Goal: Task Accomplishment & Management: Manage account settings

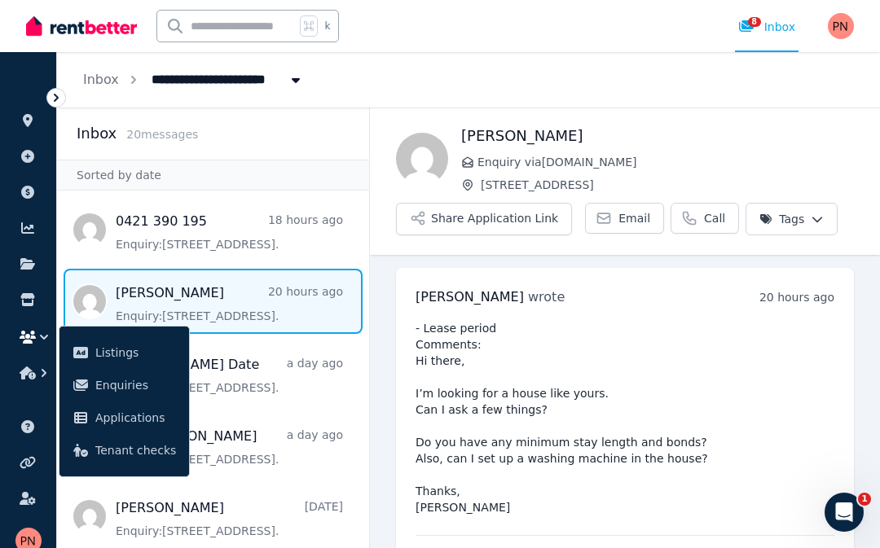
scroll to position [75, 0]
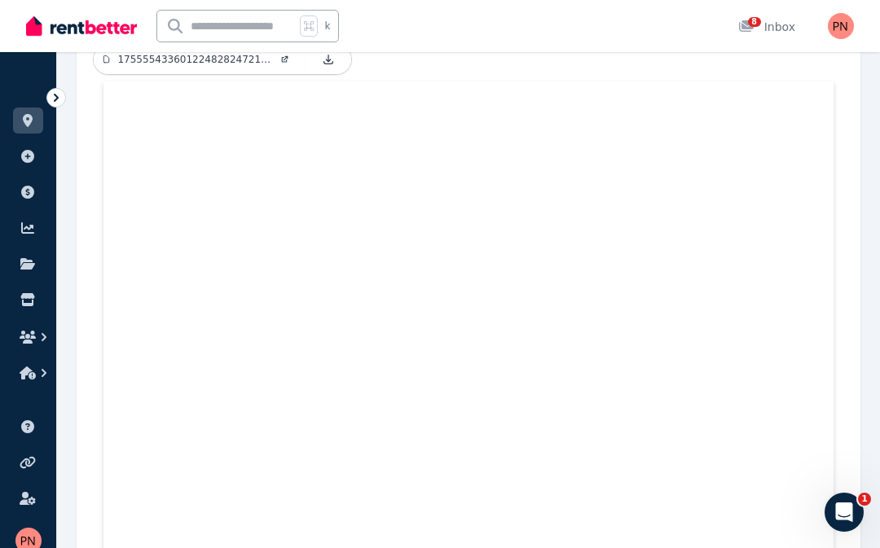
scroll to position [599, 0]
click at [764, 16] on link "8 Inbox" at bounding box center [767, 26] width 64 height 52
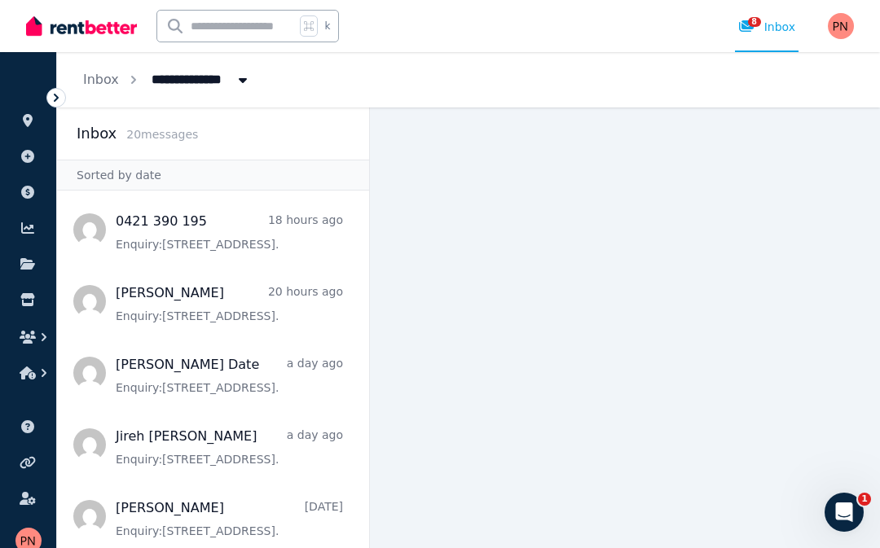
click at [757, 24] on span "8" at bounding box center [754, 22] width 13 height 10
click at [106, 237] on span "Message list" at bounding box center [213, 229] width 312 height 65
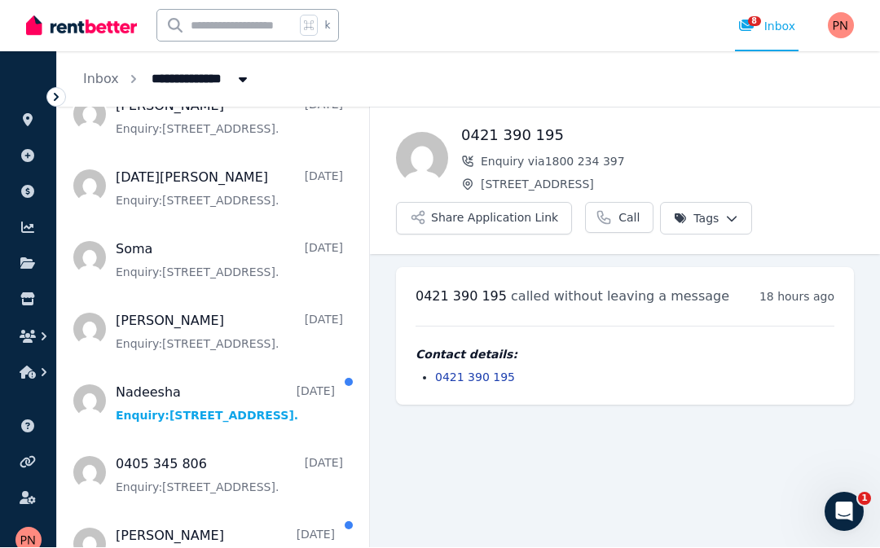
scroll to position [467, 0]
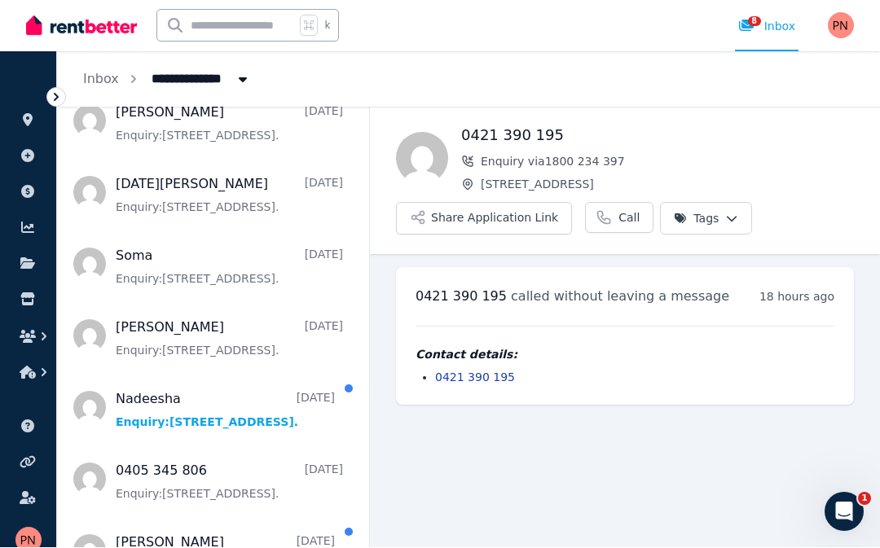
click at [82, 375] on span "Message list" at bounding box center [213, 407] width 312 height 65
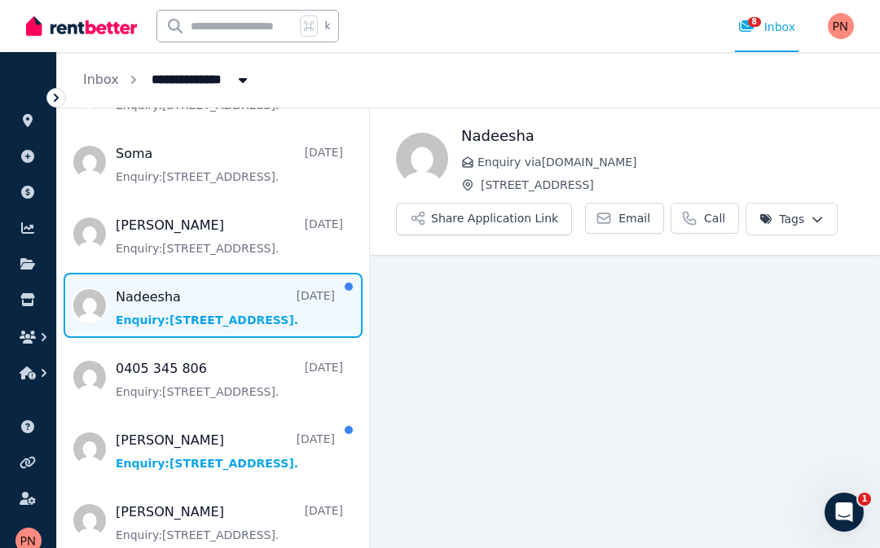
scroll to position [570, 0]
click at [83, 463] on span "Message list" at bounding box center [213, 447] width 312 height 65
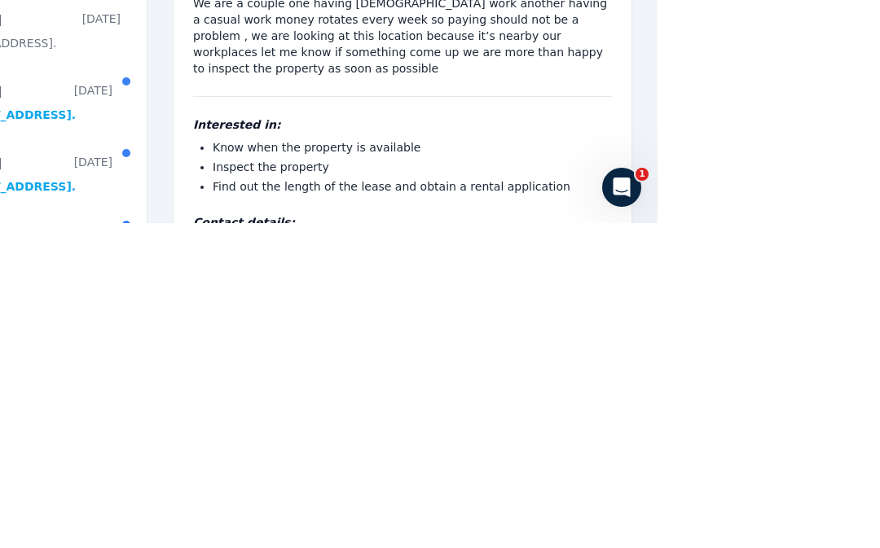
scroll to position [735, 0]
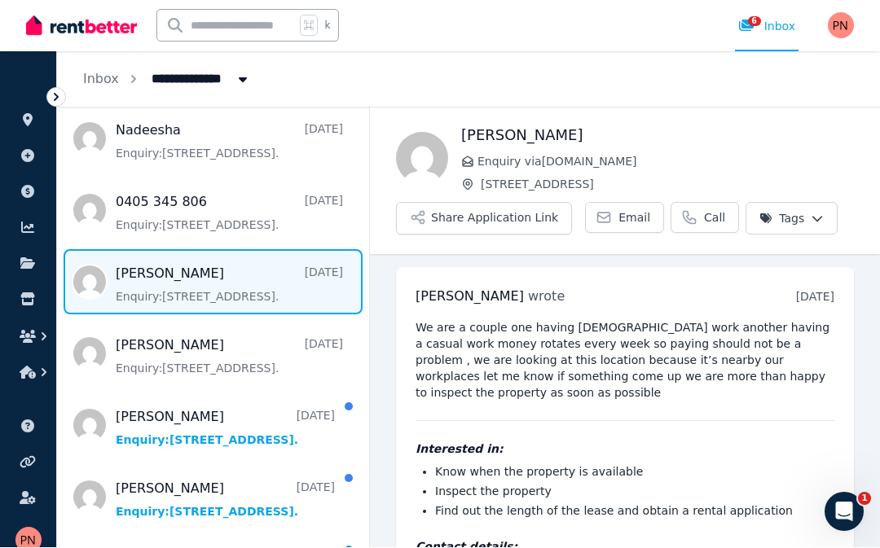
click at [86, 393] on span "Message list" at bounding box center [213, 425] width 312 height 65
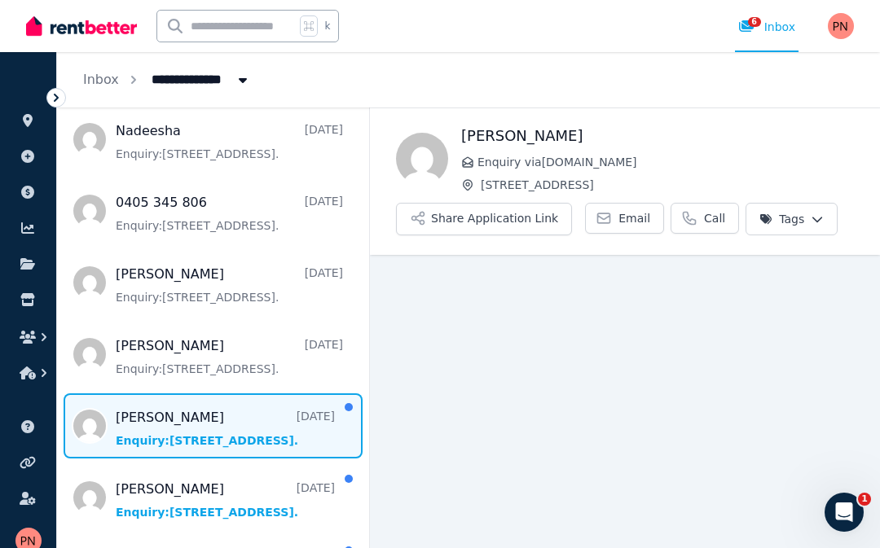
click at [93, 501] on span "Message list" at bounding box center [213, 497] width 312 height 65
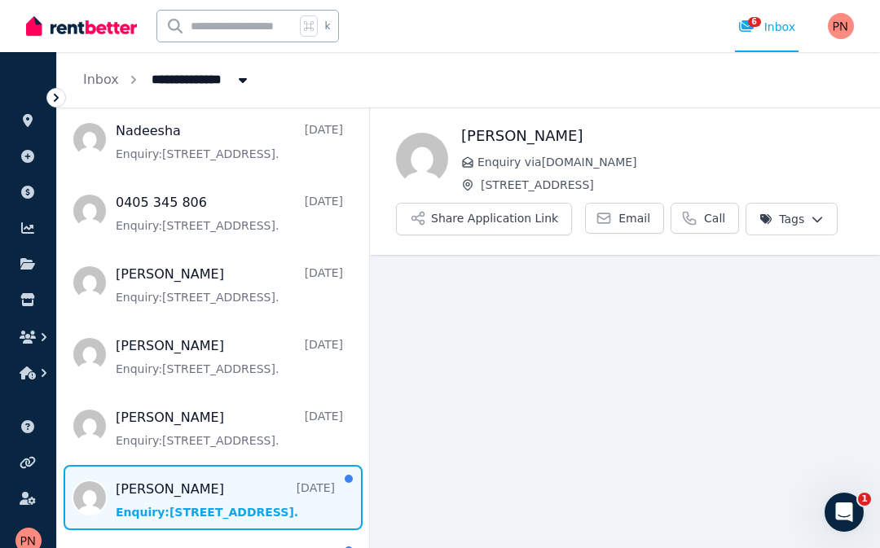
click at [93, 547] on html "**********" at bounding box center [440, 274] width 880 height 548
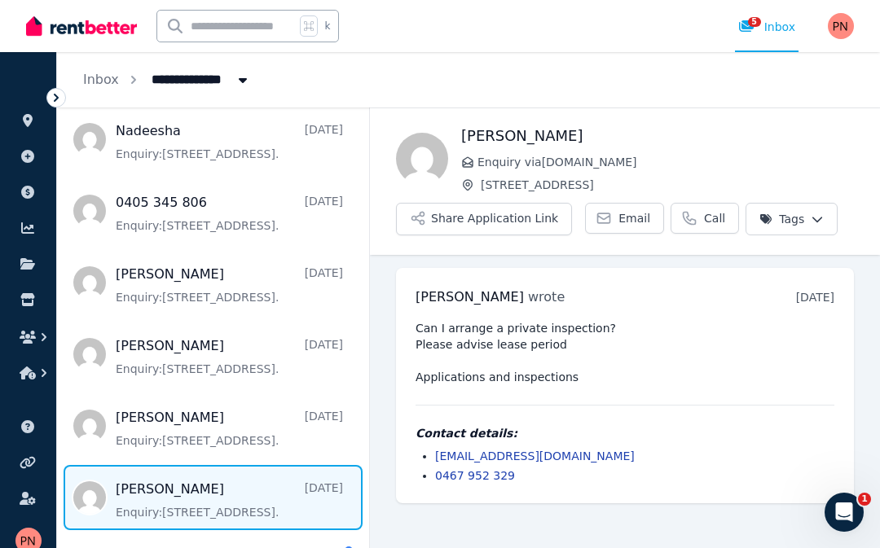
scroll to position [75, 0]
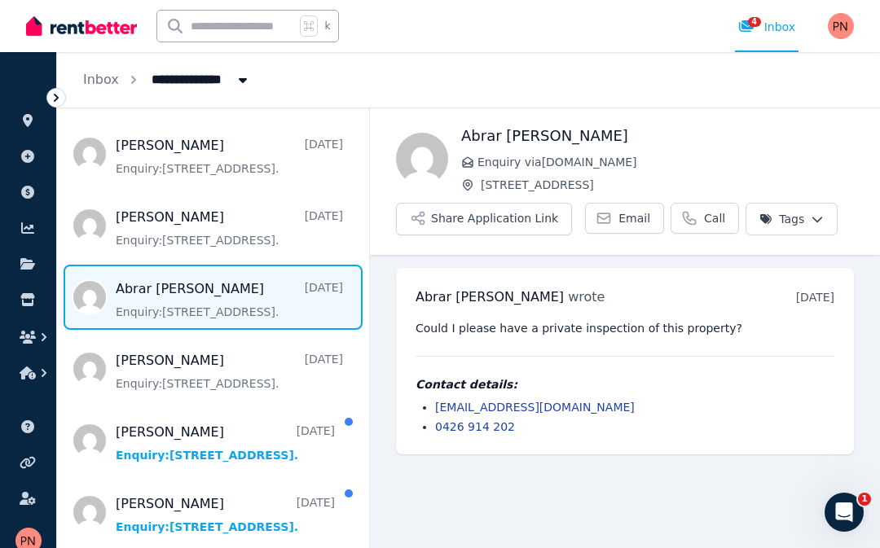
scroll to position [75, 0]
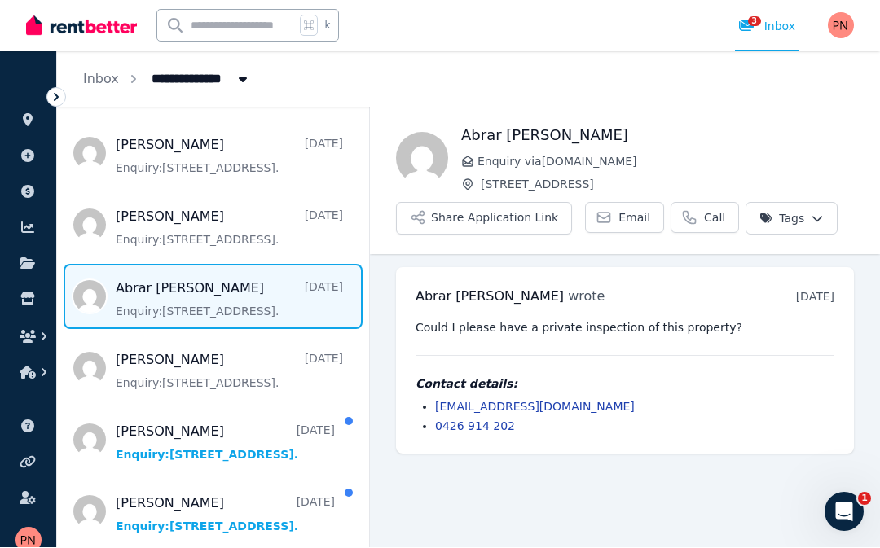
click at [86, 408] on span "Message list" at bounding box center [213, 440] width 312 height 65
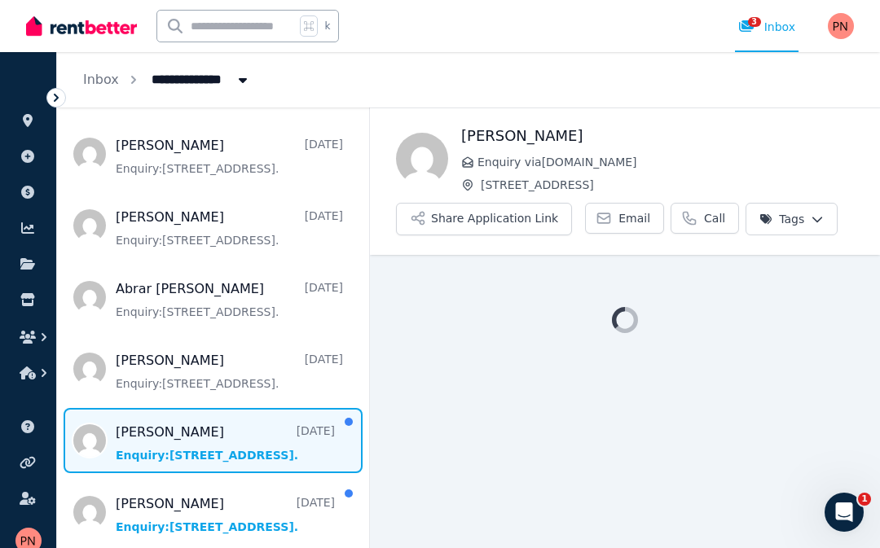
click at [87, 512] on span "Message list" at bounding box center [213, 512] width 312 height 65
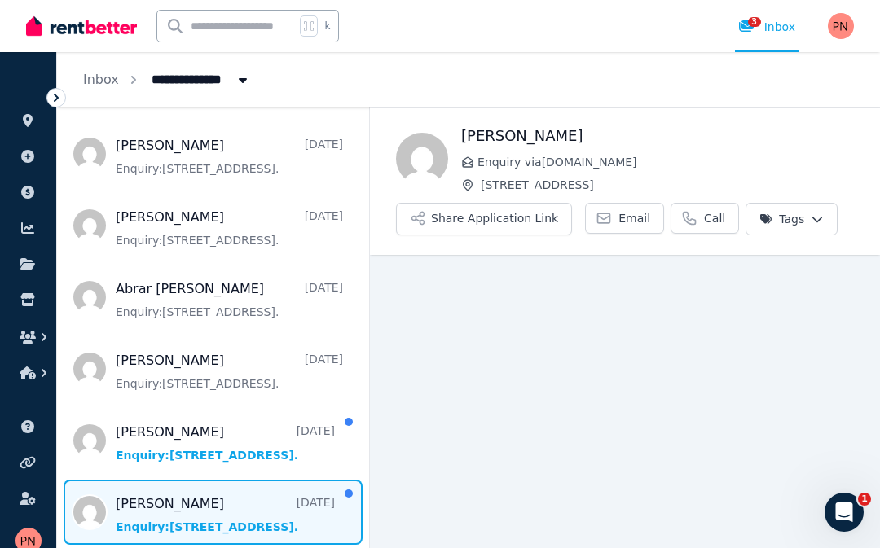
click at [90, 547] on html "**********" at bounding box center [440, 274] width 880 height 548
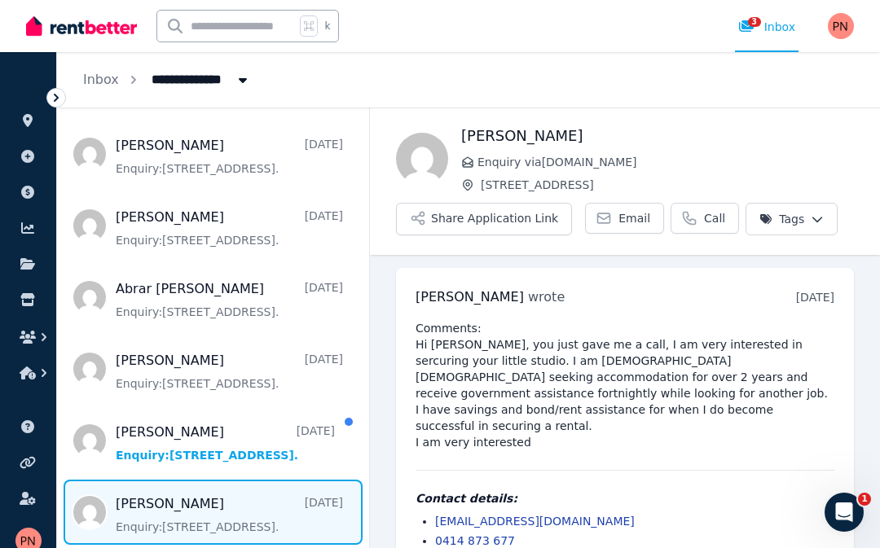
scroll to position [75, 0]
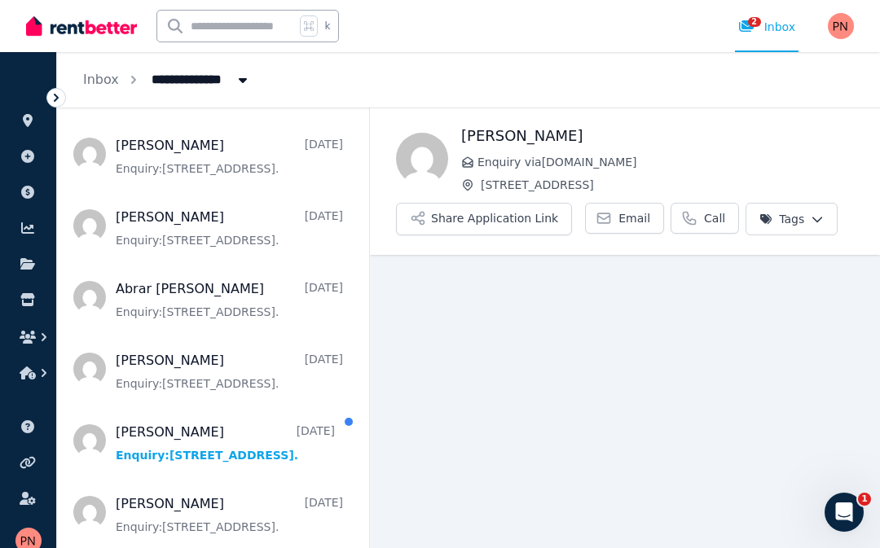
click at [91, 547] on html "**********" at bounding box center [440, 274] width 880 height 548
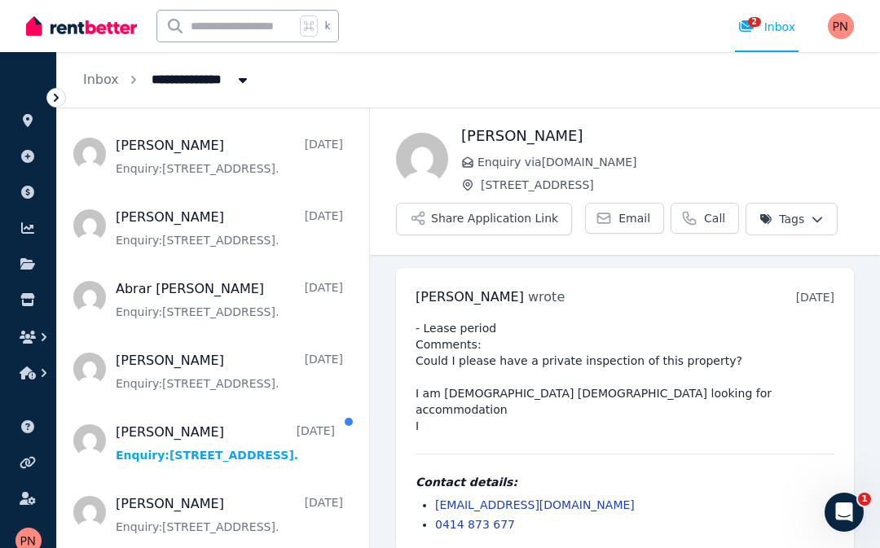
scroll to position [75, 0]
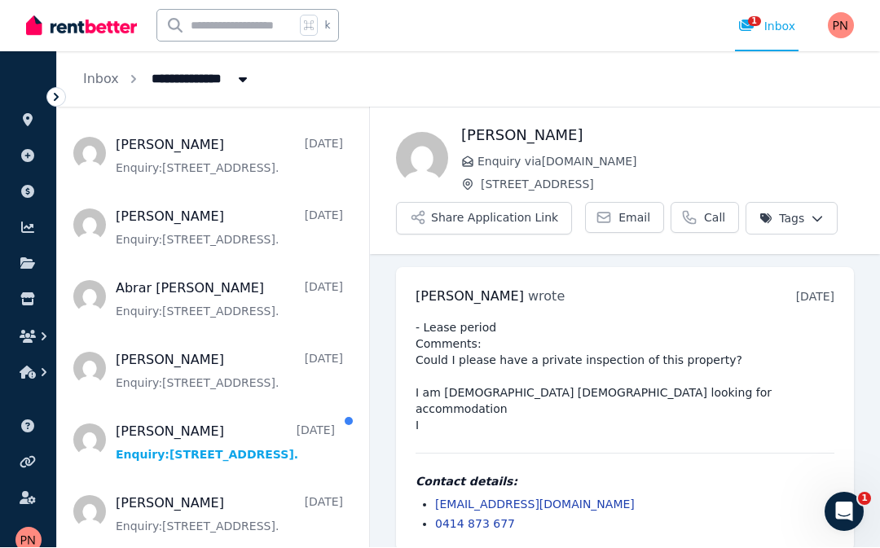
click at [88, 408] on span "Message list" at bounding box center [213, 440] width 312 height 65
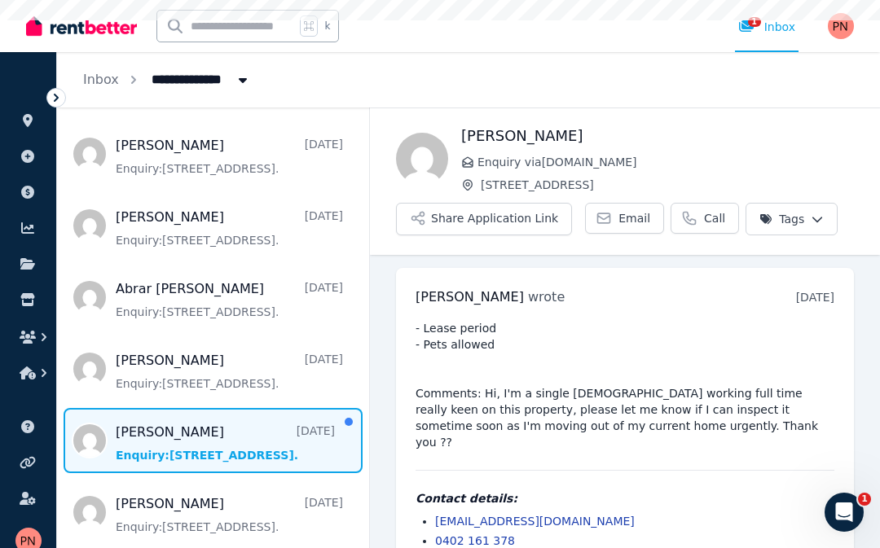
scroll to position [75, 0]
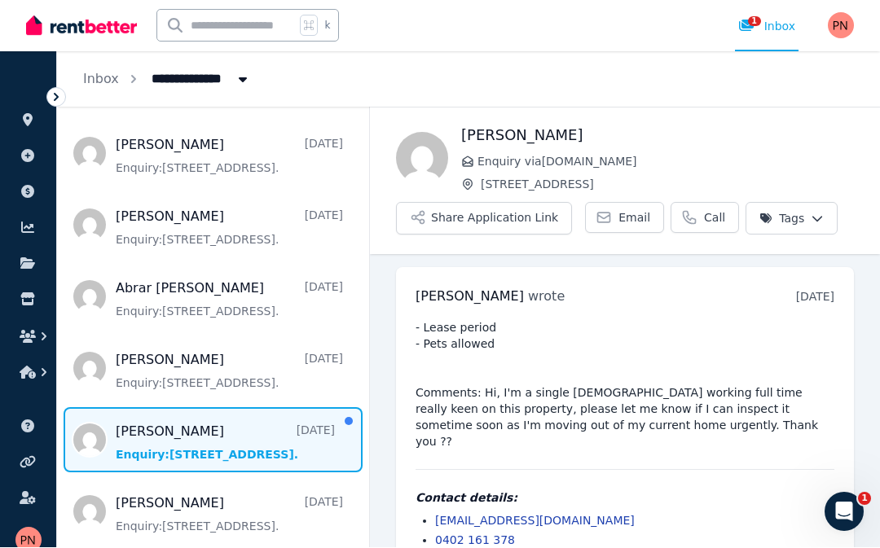
click at [94, 408] on span "Message list" at bounding box center [213, 440] width 312 height 65
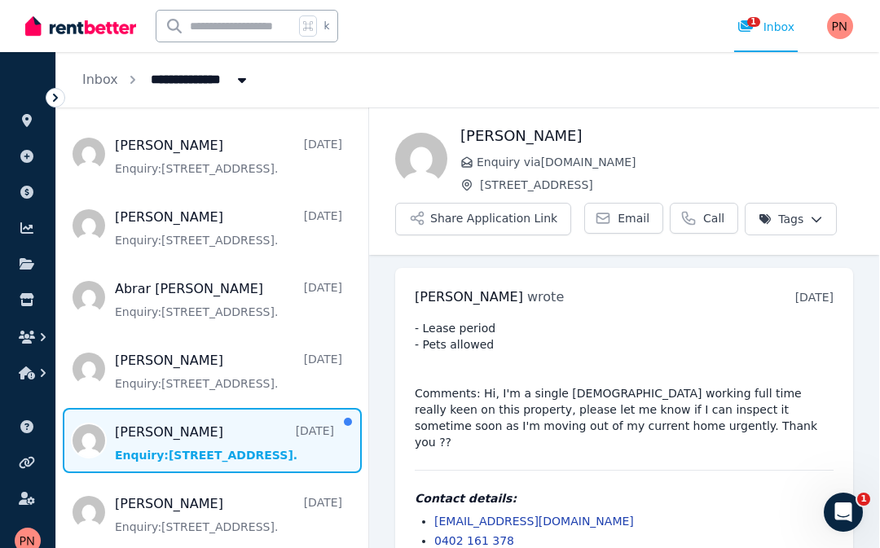
click at [94, 348] on span "Message list" at bounding box center [213, 368] width 312 height 65
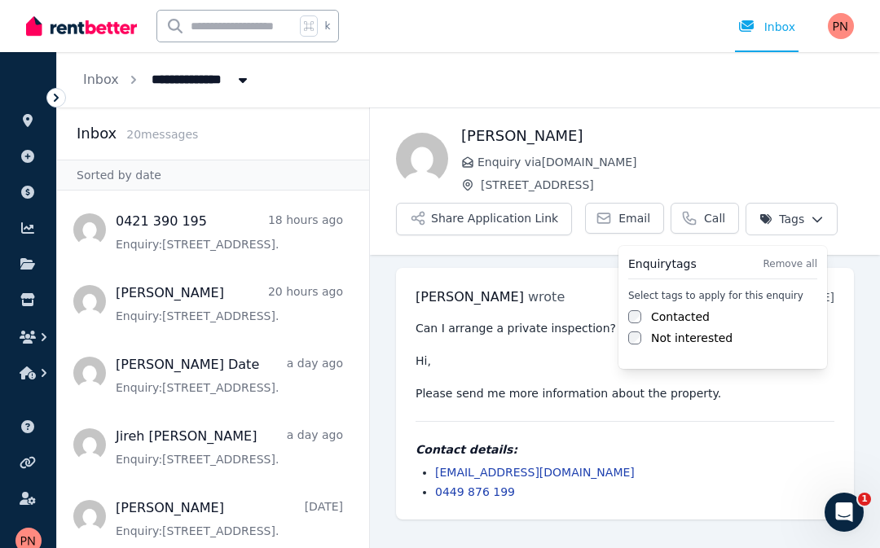
click at [542, 318] on html "**********" at bounding box center [440, 274] width 880 height 548
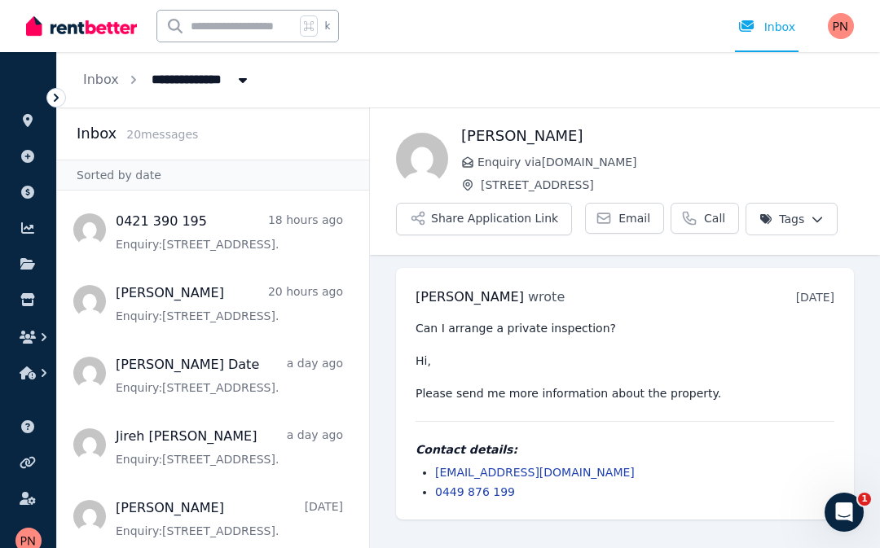
click at [83, 239] on span "Message list" at bounding box center [213, 229] width 312 height 65
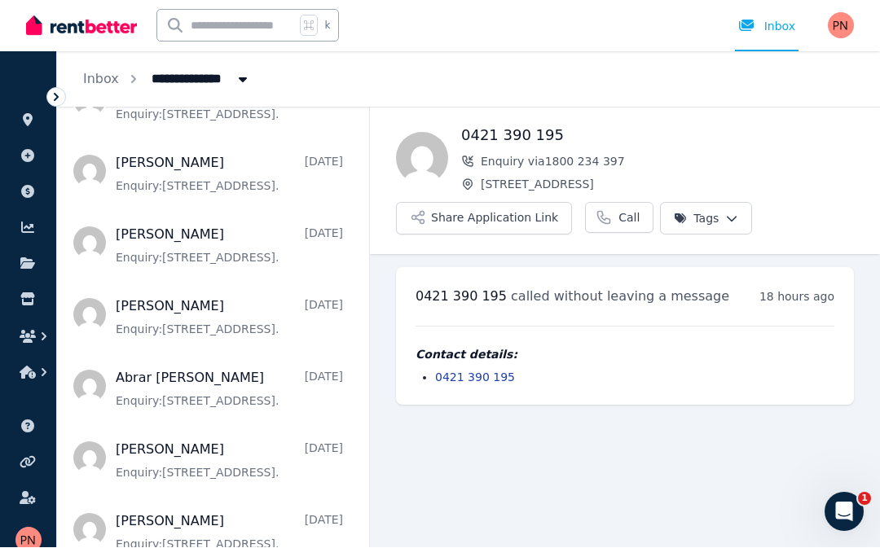
scroll to position [917, 0]
click at [72, 427] on span "Message list" at bounding box center [213, 459] width 312 height 65
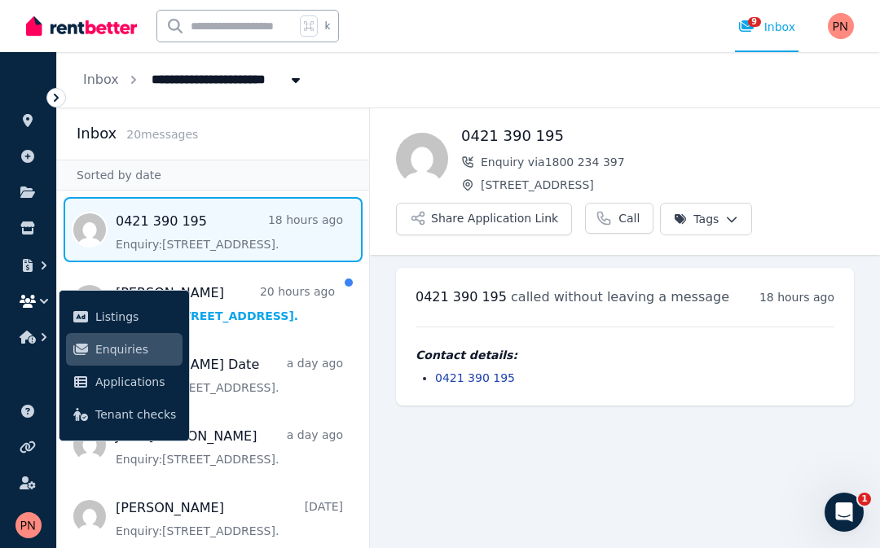
scroll to position [75, 0]
